Goal: Task Accomplishment & Management: Manage account settings

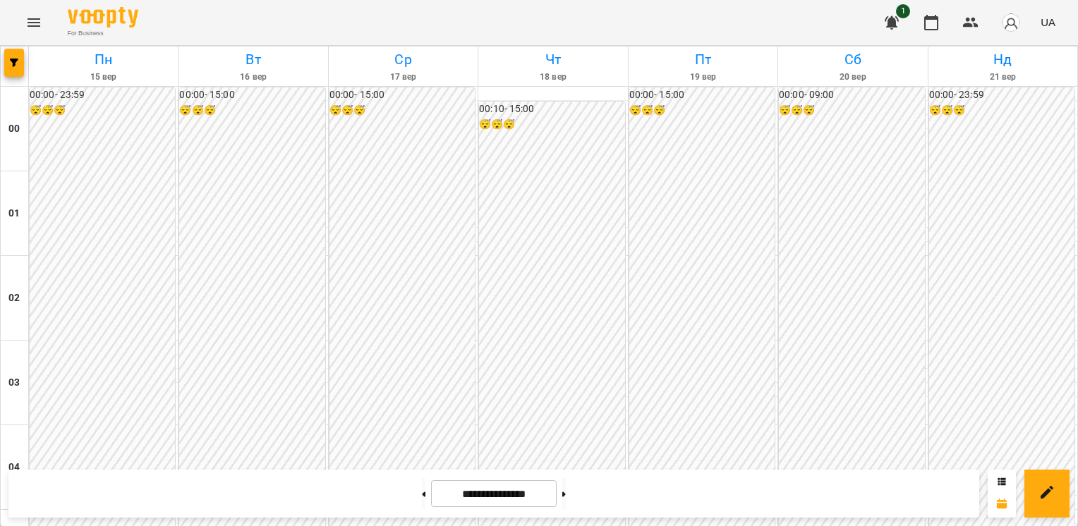
scroll to position [1261, 0]
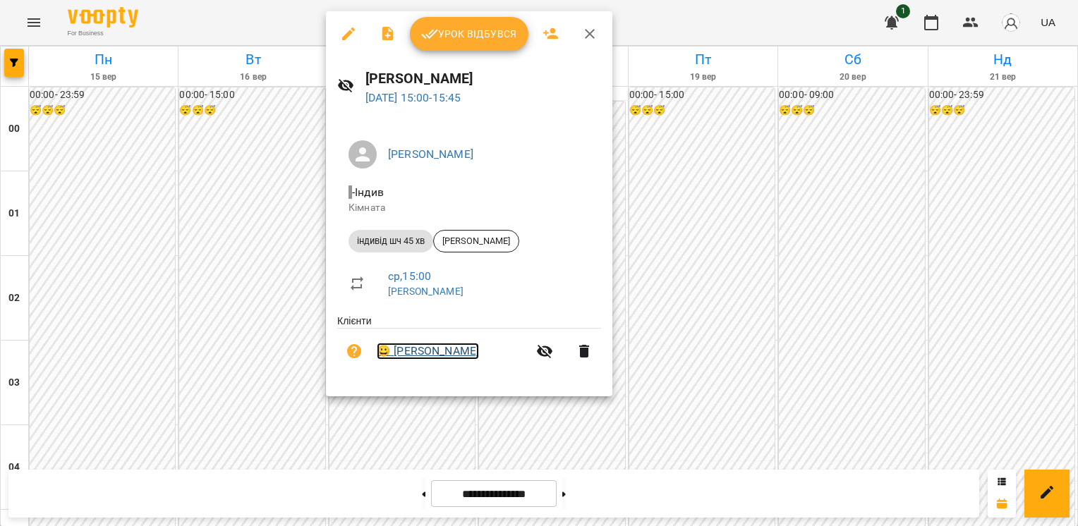
click at [438, 351] on link "😀 Кіра Бахірка" at bounding box center [428, 351] width 102 height 17
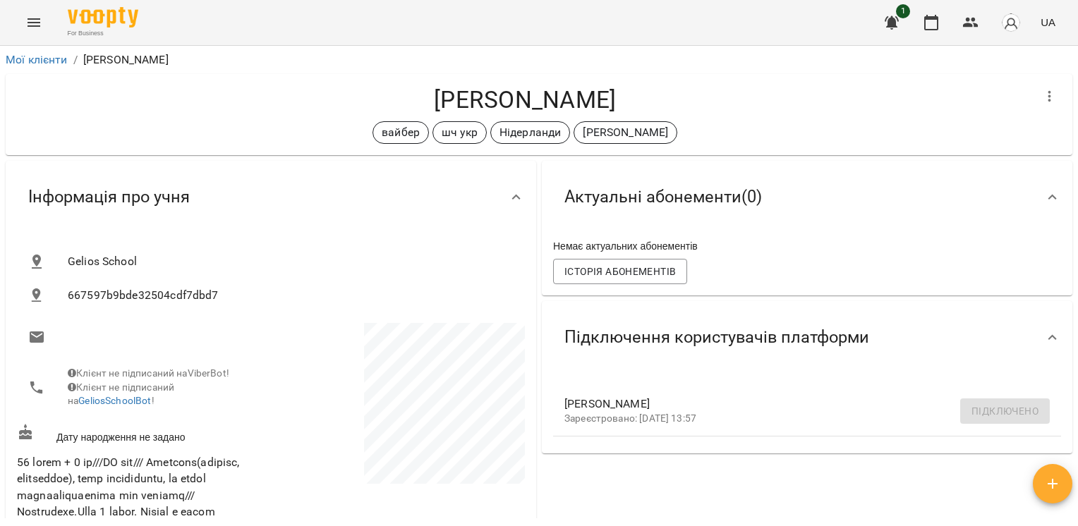
click at [40, 24] on icon "Menu" at bounding box center [33, 22] width 17 height 17
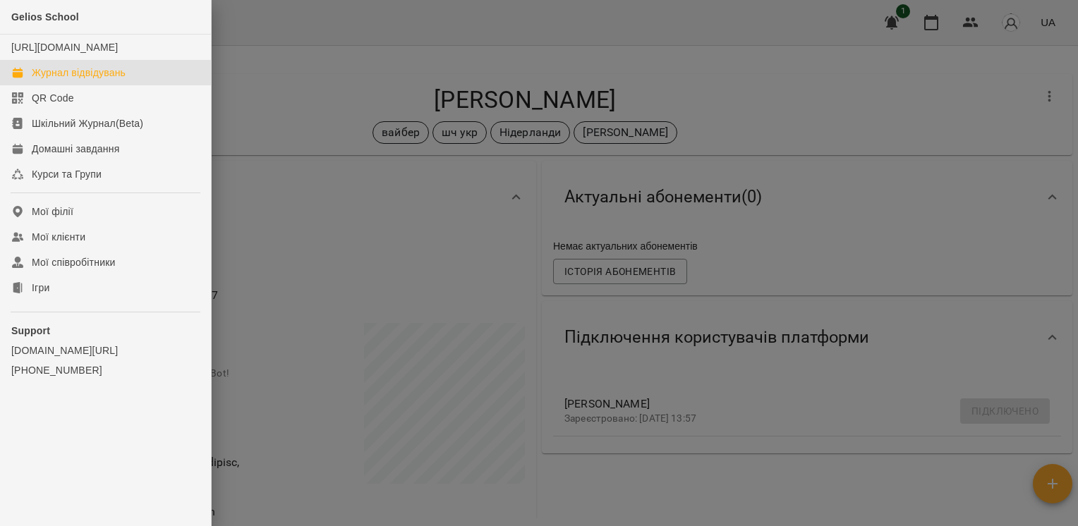
click at [68, 78] on link "Журнал відвідувань" at bounding box center [105, 72] width 211 height 25
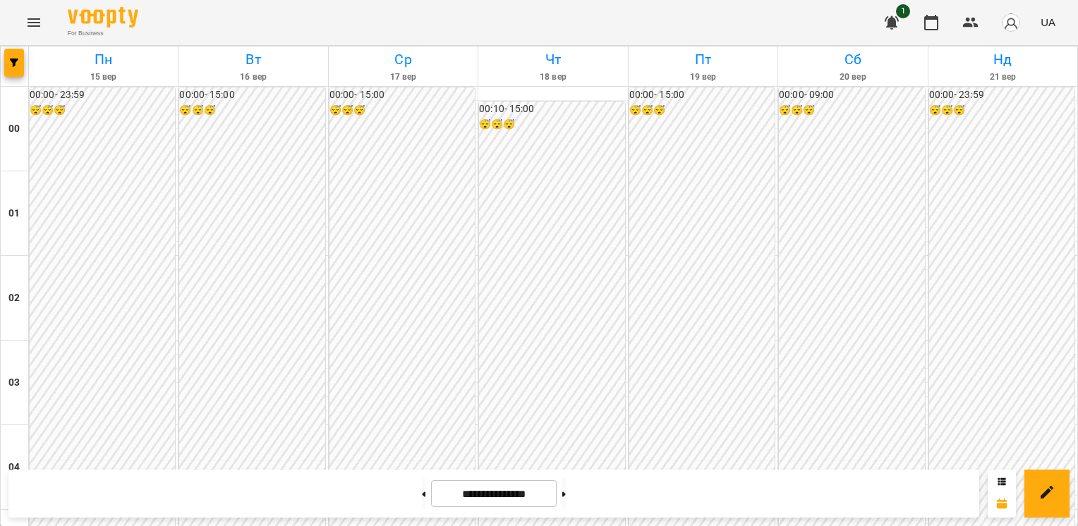
scroll to position [1411, 0]
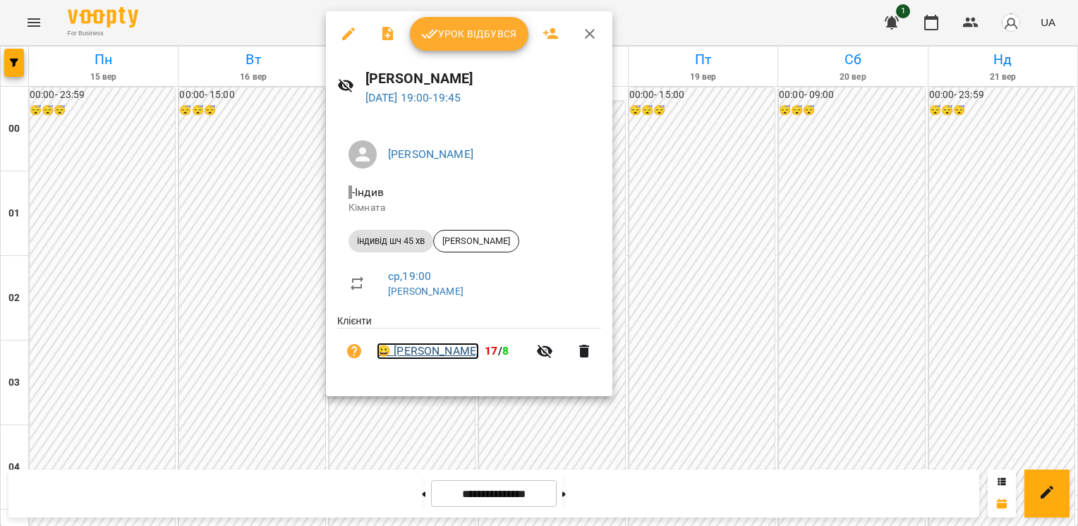
click at [439, 346] on link "😀 Безрукова Мирослава" at bounding box center [428, 351] width 102 height 17
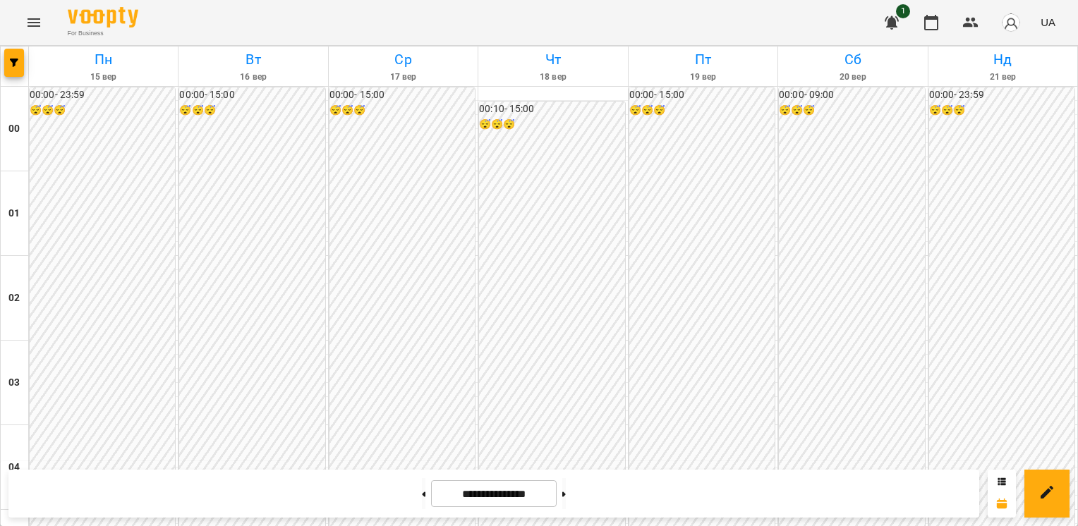
scroll to position [1349, 0]
click at [566, 502] on button at bounding box center [564, 493] width 4 height 31
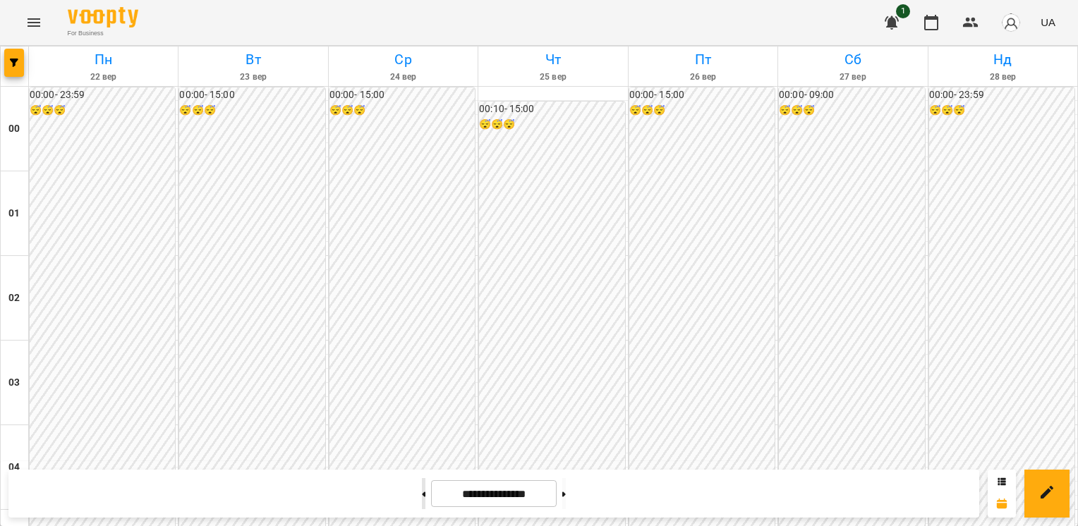
click at [422, 490] on button at bounding box center [424, 493] width 4 height 31
type input "**********"
